Goal: Entertainment & Leisure: Consume media (video, audio)

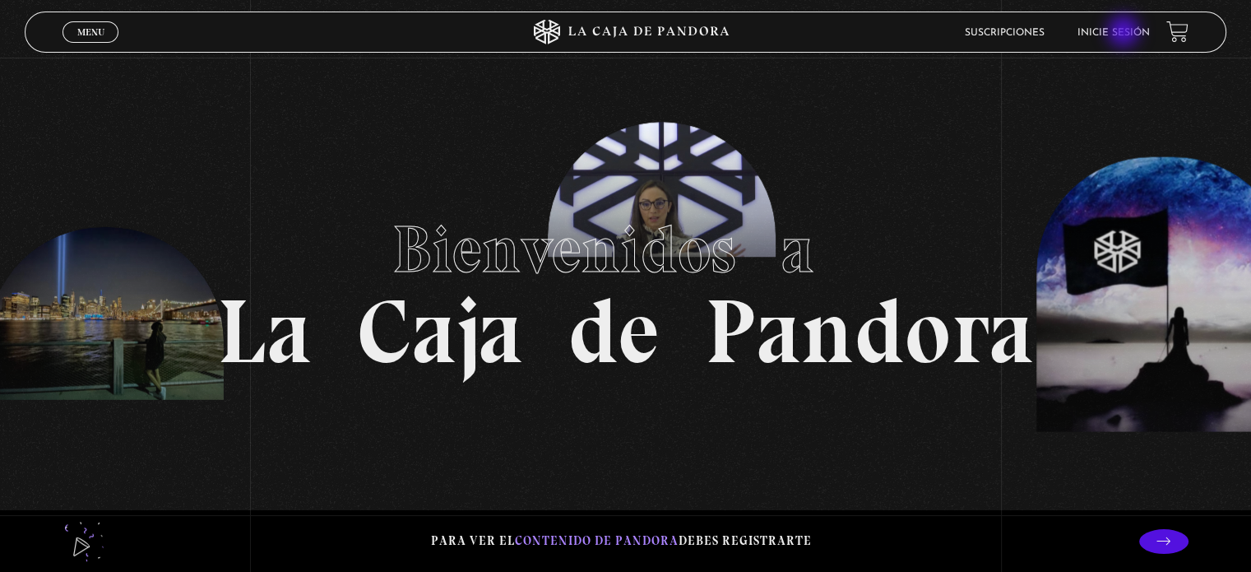
click at [1125, 33] on link "Inicie sesión" at bounding box center [1114, 33] width 72 height 10
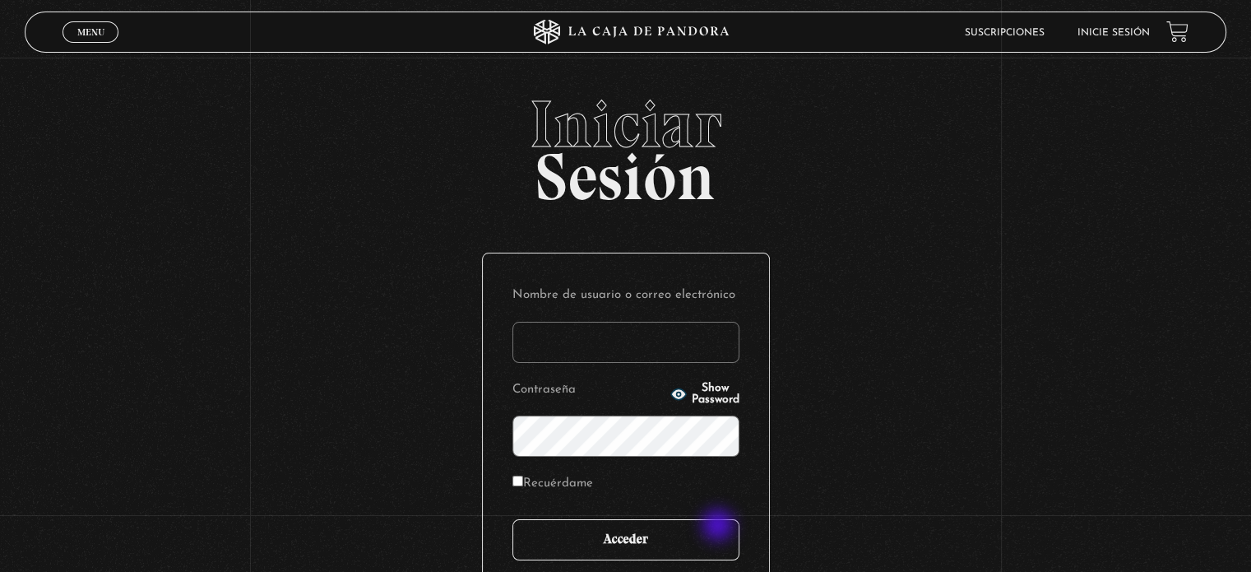
type input "dianaulloacordero@gmail.com"
click at [717, 529] on input "Acceder" at bounding box center [626, 539] width 227 height 41
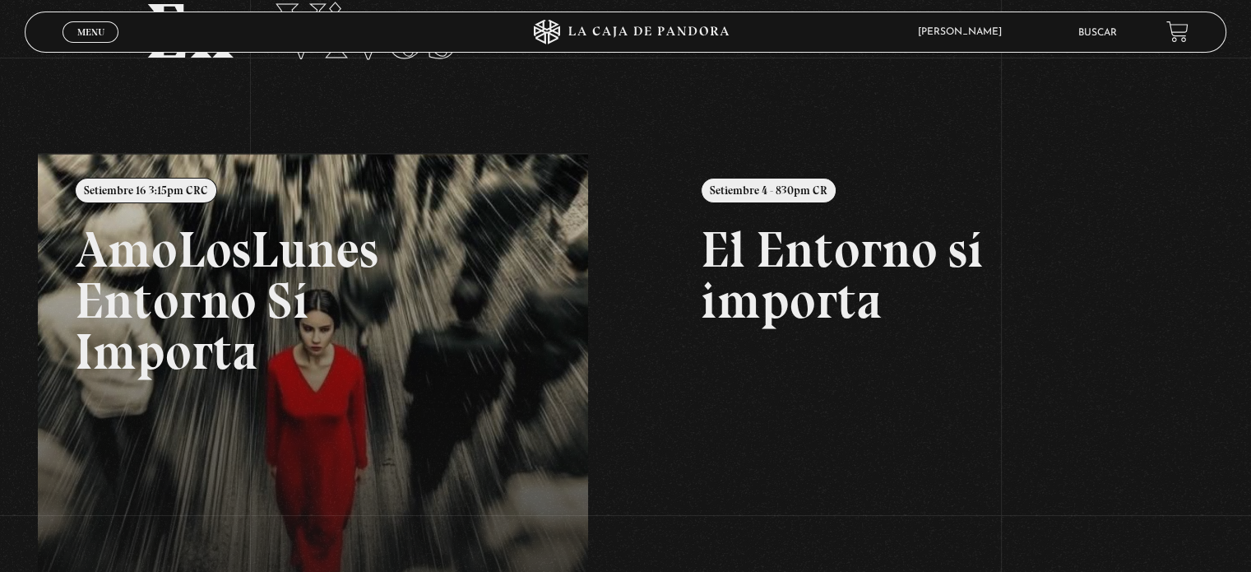
scroll to position [132, 0]
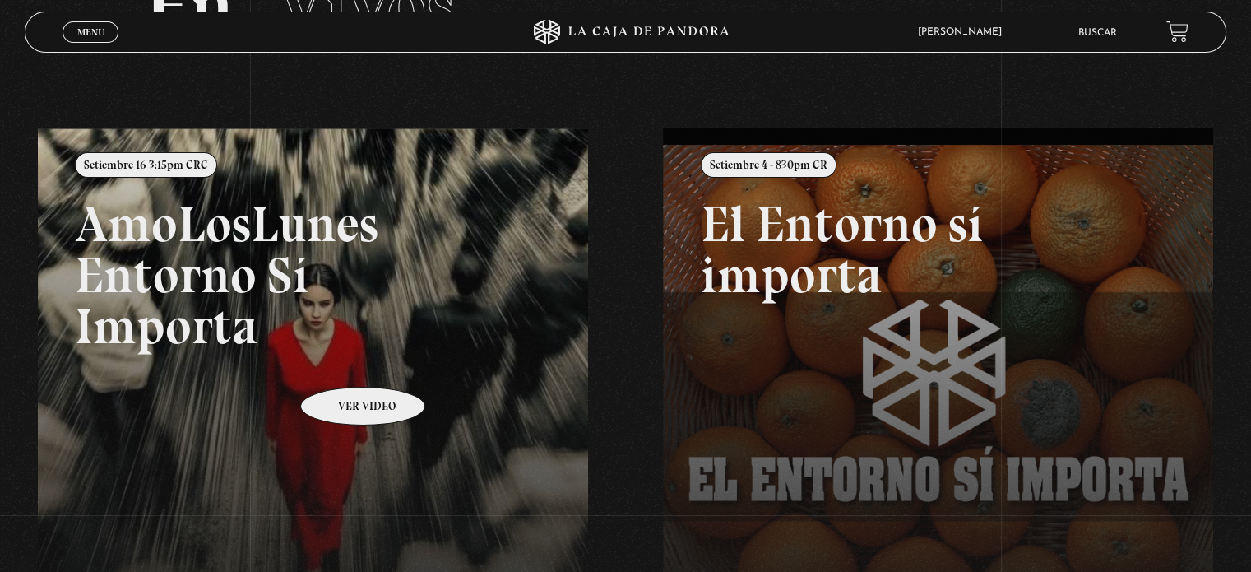
click at [341, 362] on link at bounding box center [663, 414] width 1251 height 572
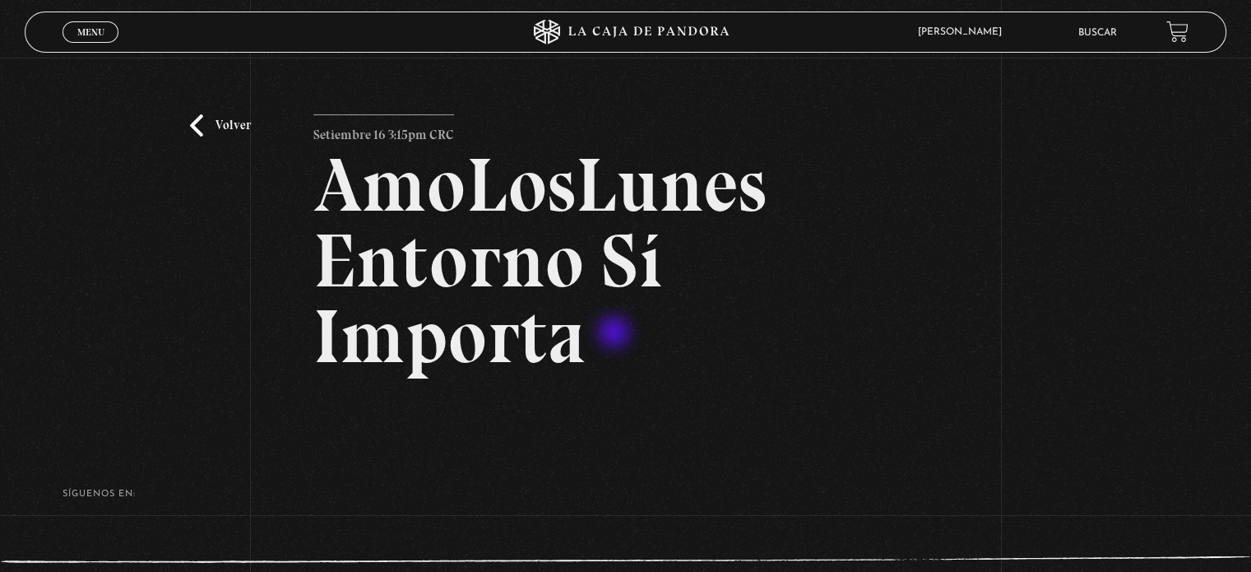
click at [615, 333] on h2 "AmoLosLunes Entorno Sí Importa" at bounding box center [625, 260] width 624 height 227
click at [208, 131] on link "Volver" at bounding box center [220, 125] width 61 height 22
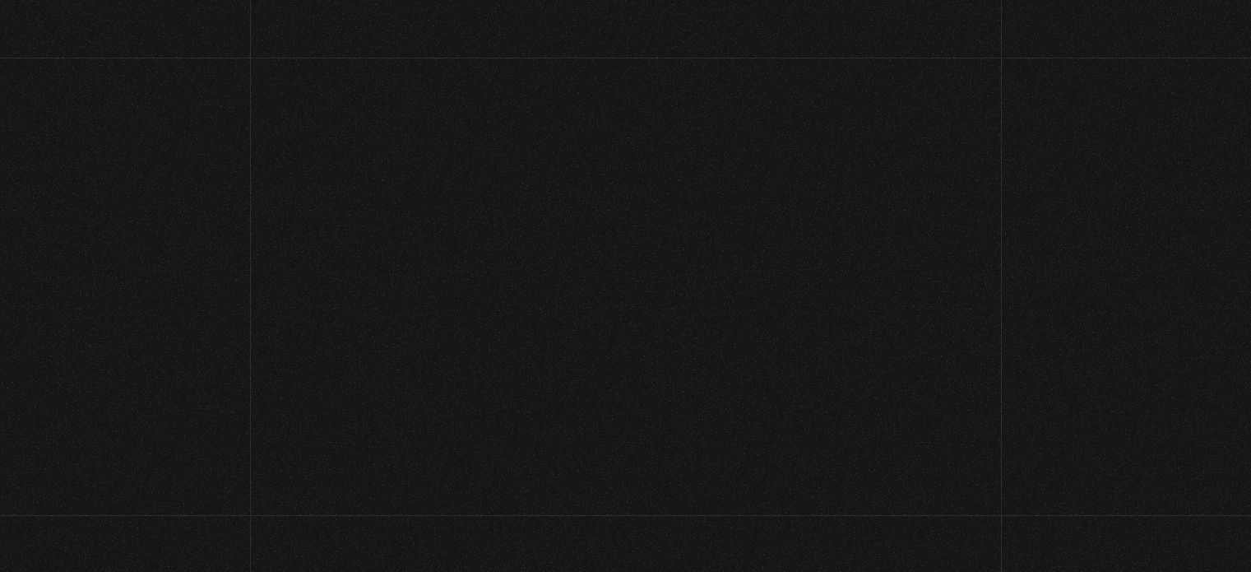
scroll to position [140, 0]
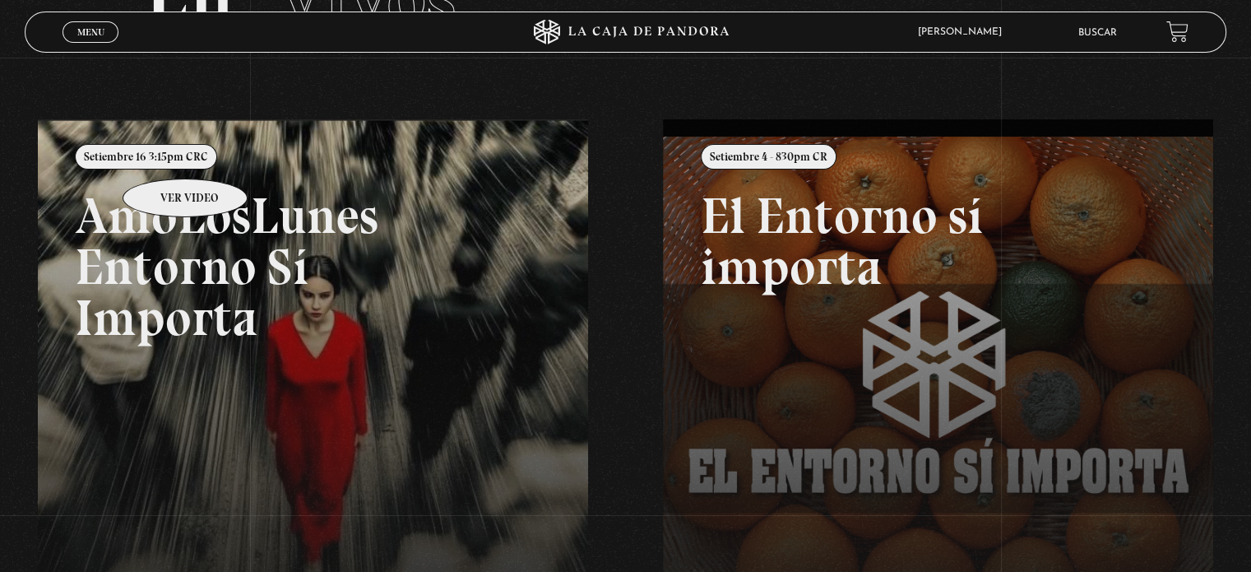
click at [164, 154] on link at bounding box center [663, 405] width 1251 height 572
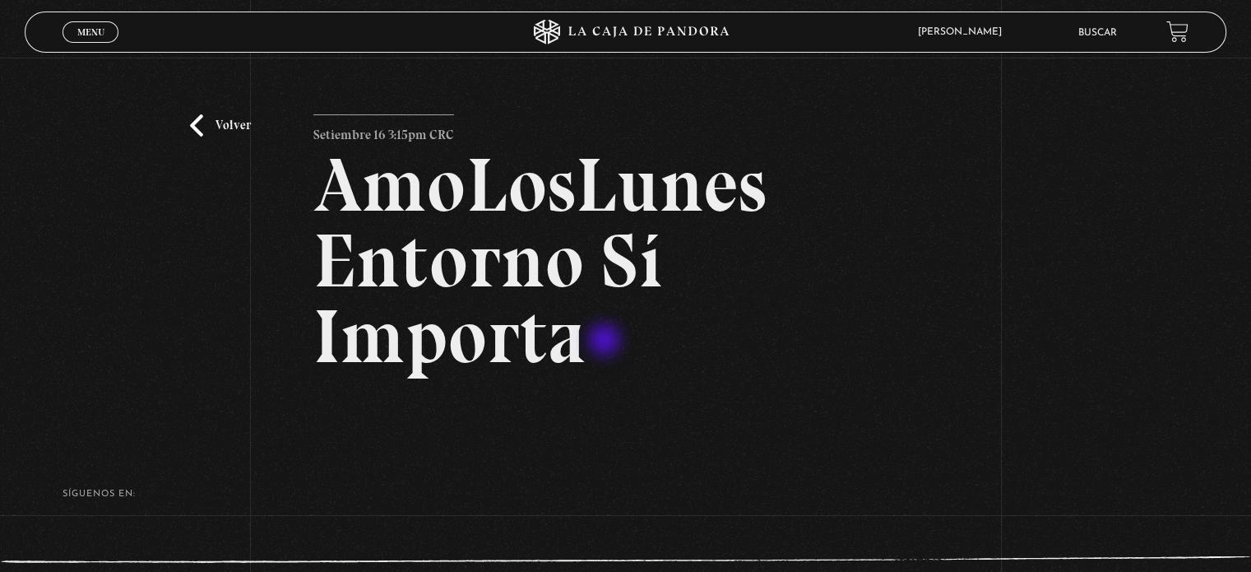
click at [606, 341] on h2 "AmoLosLunes Entorno Sí Importa" at bounding box center [625, 260] width 624 height 227
